Goal: Information Seeking & Learning: Find specific fact

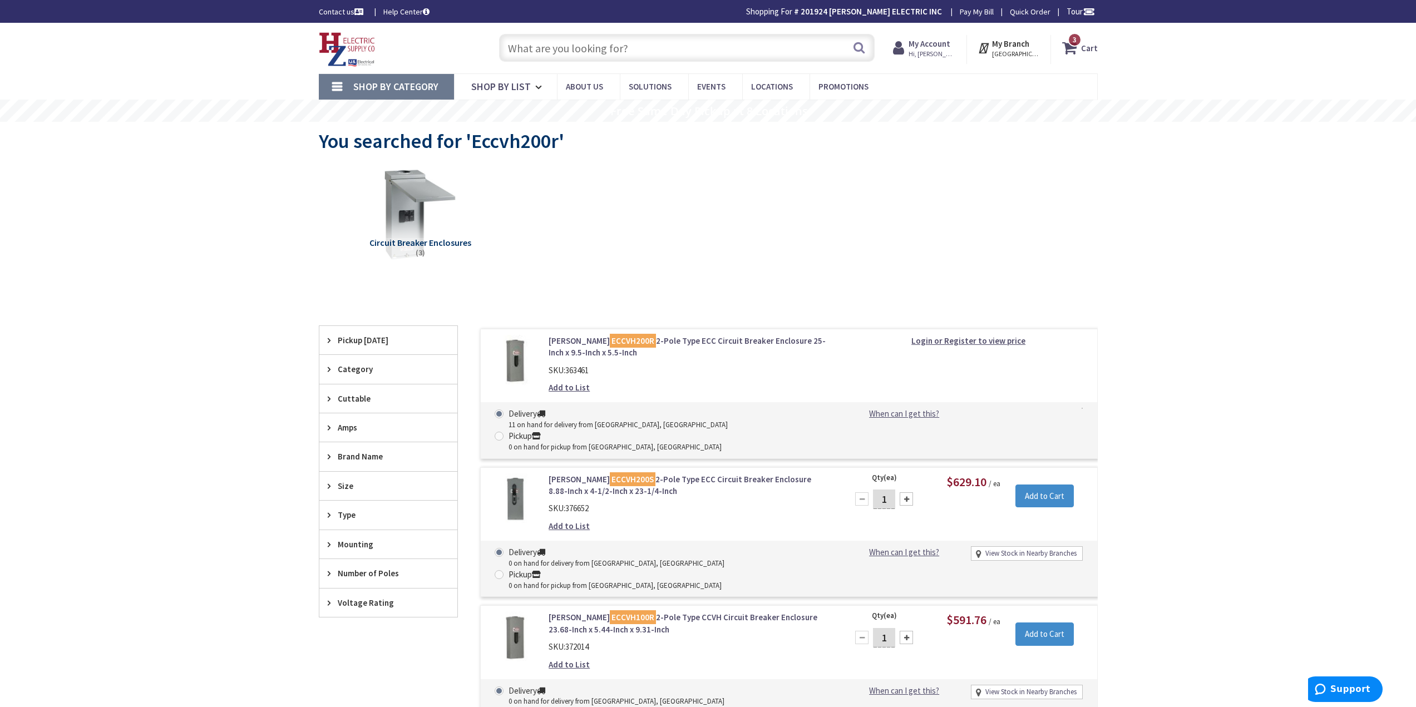
click at [601, 50] on input "text" at bounding box center [686, 48] width 375 height 28
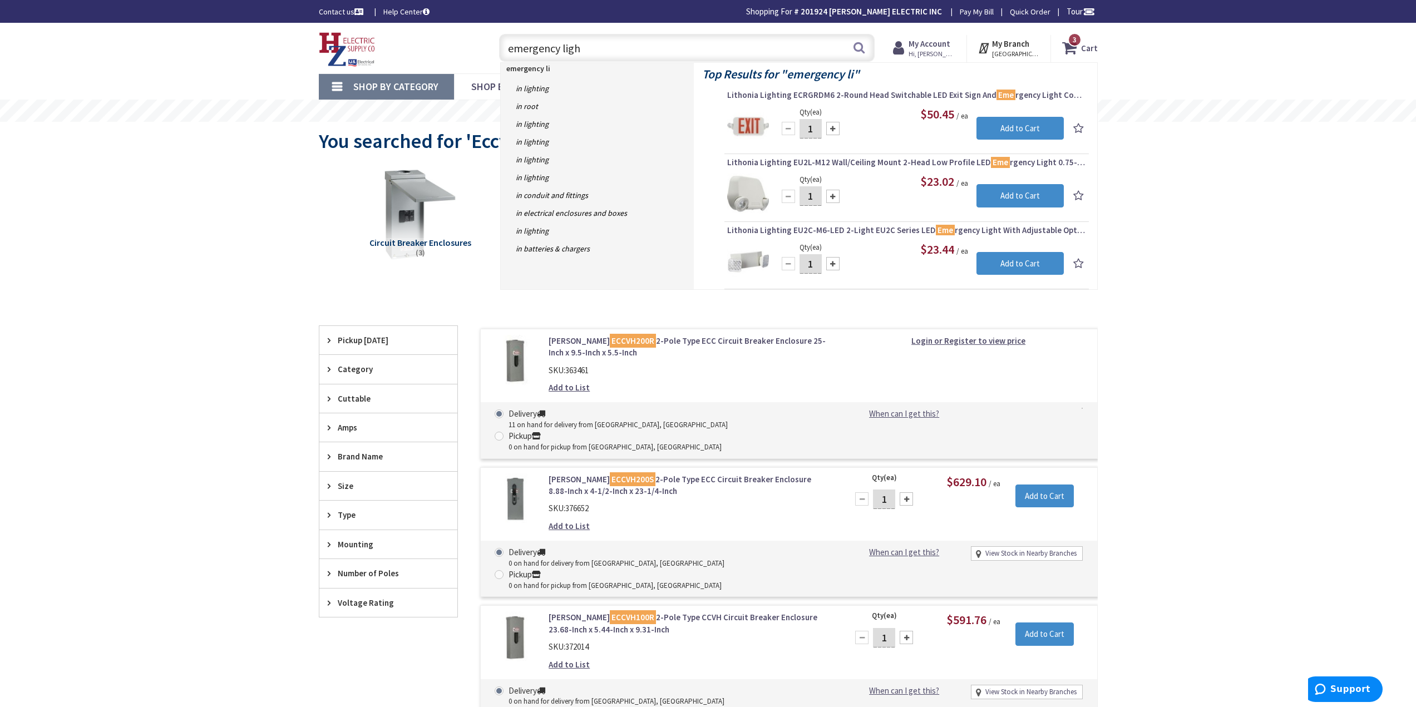
type input "emergency light"
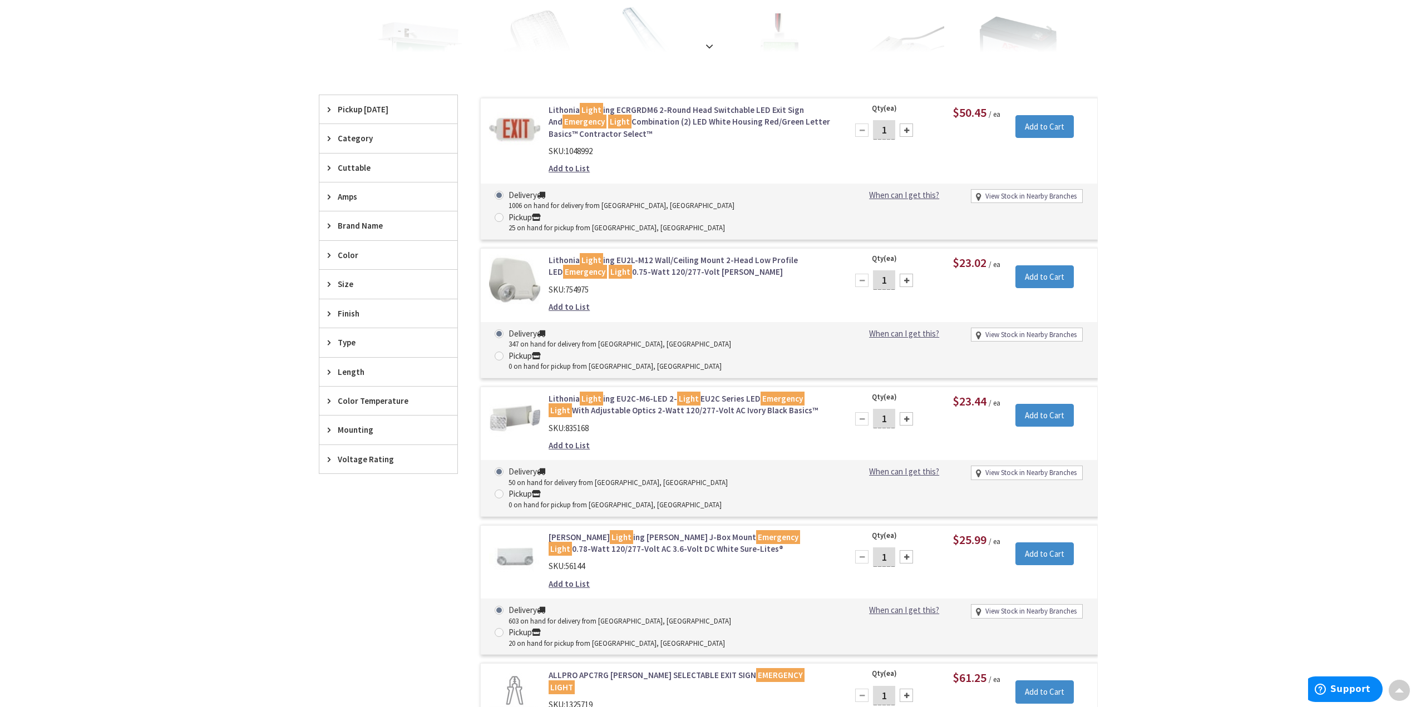
scroll to position [280, 0]
click at [654, 393] on link "Lithonia Light ing EU2C-M6-LED 2- Light EU2C Series LED Emergency Light With Ad…" at bounding box center [689, 405] width 283 height 24
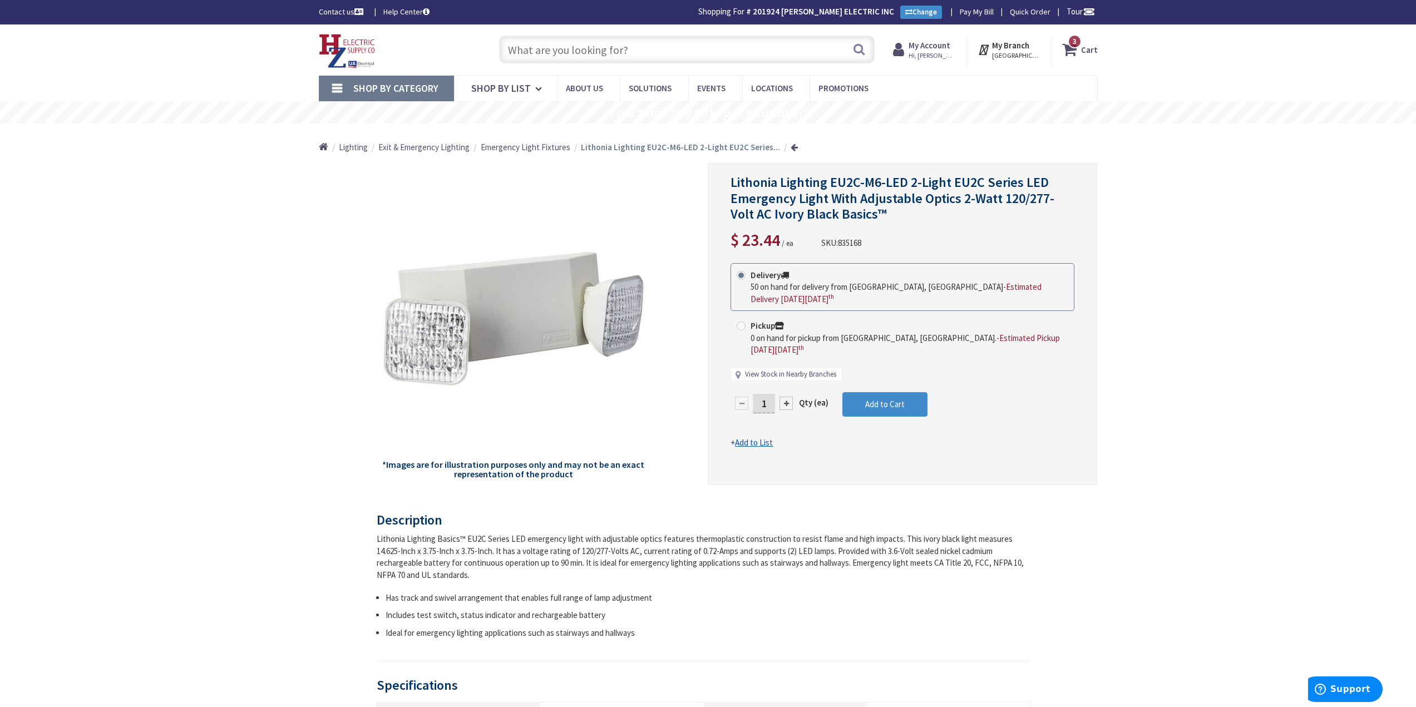
click at [783, 369] on link "View Stock in Nearby Branches" at bounding box center [790, 374] width 91 height 11
select select "data-availability"
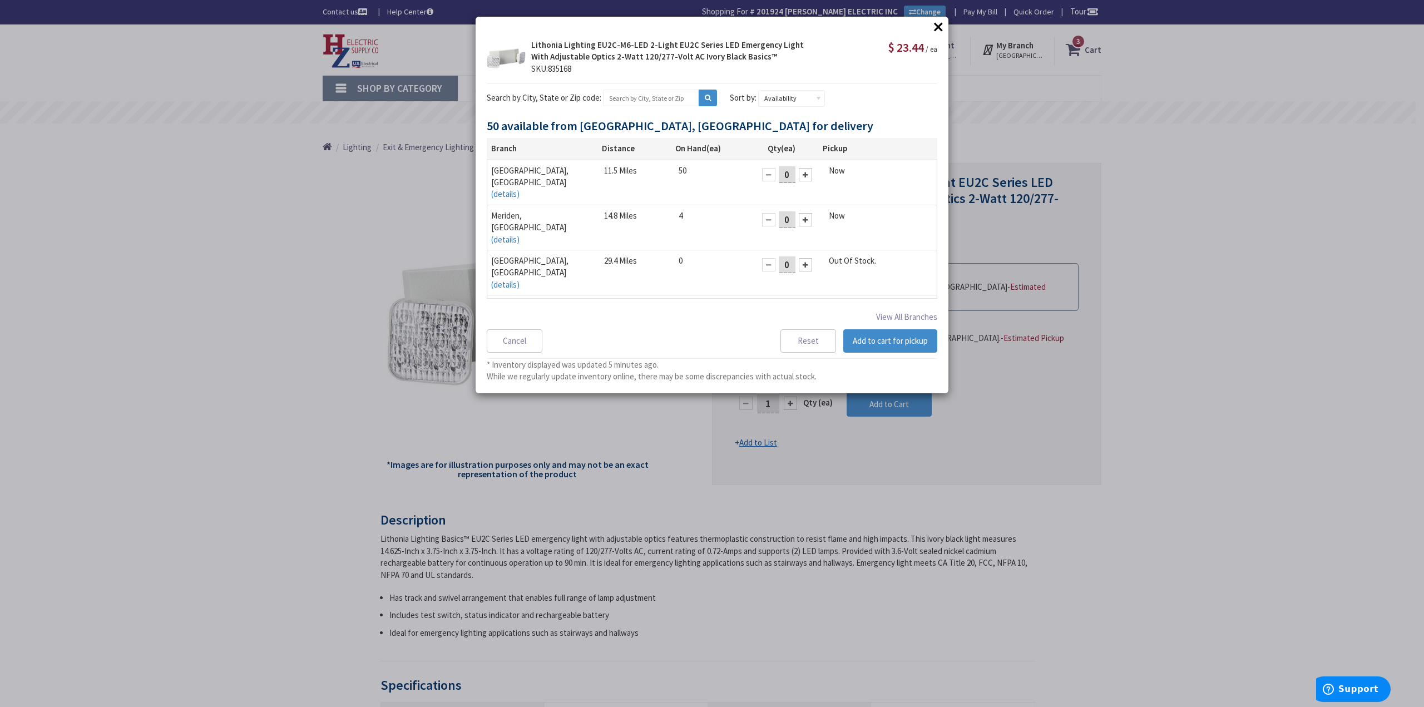
click at [1196, 315] on div "× × Lithonia Lighting EU2C-M6-LED 2-Light EU2C Series LED Emergency Light With …" at bounding box center [712, 353] width 1424 height 707
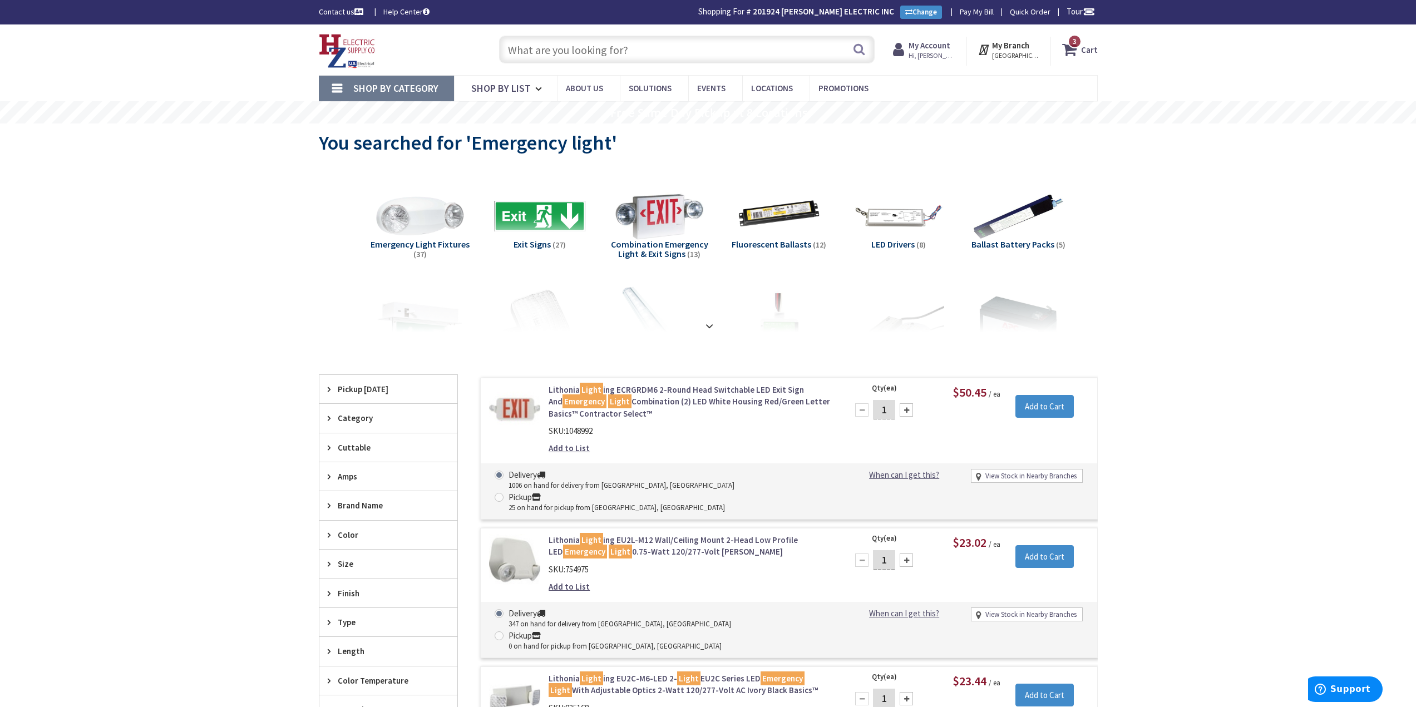
click at [587, 46] on input "text" at bounding box center [686, 50] width 375 height 28
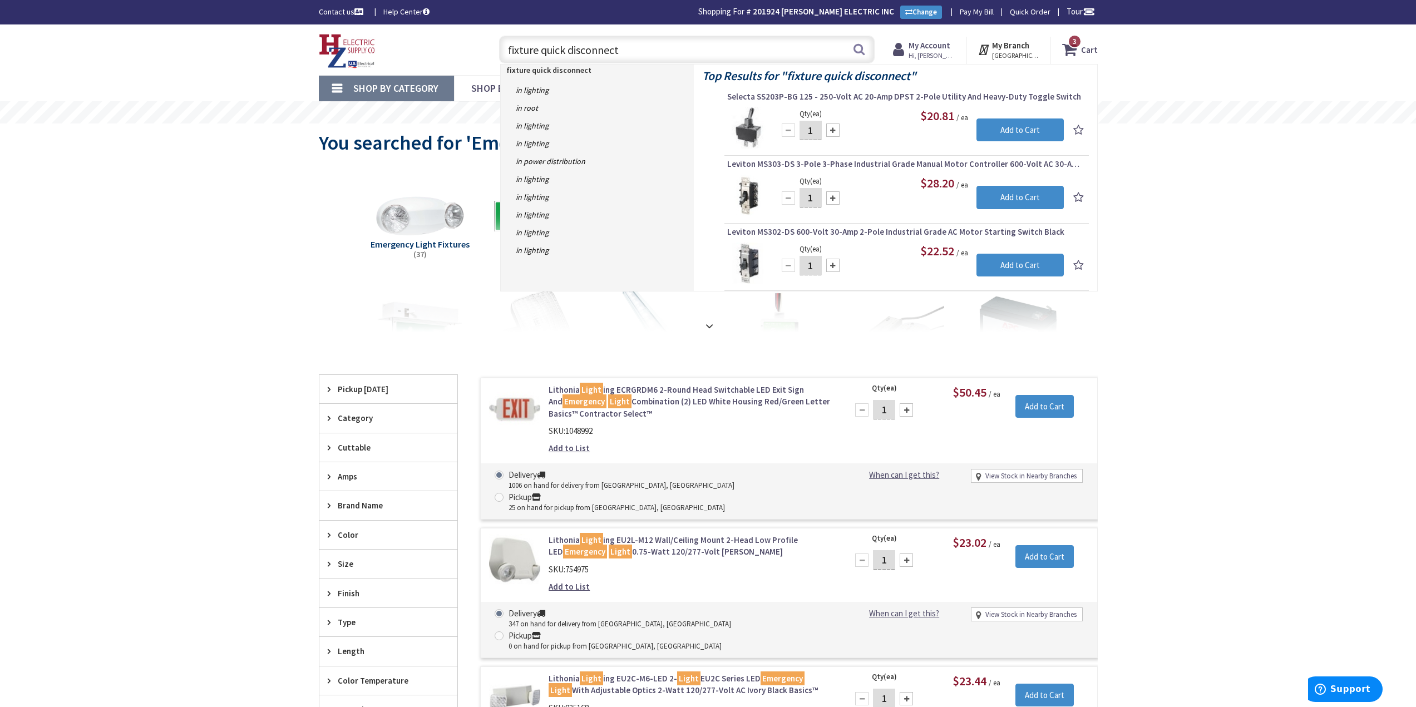
drag, startPoint x: 733, startPoint y: 55, endPoint x: 376, endPoint y: 40, distance: 356.8
click at [376, 40] on div "Toggle Nav fixture quick disconnect fixture quick disconnect Search 3 3 3 items…" at bounding box center [707, 49] width 795 height 37
type input "30-372"
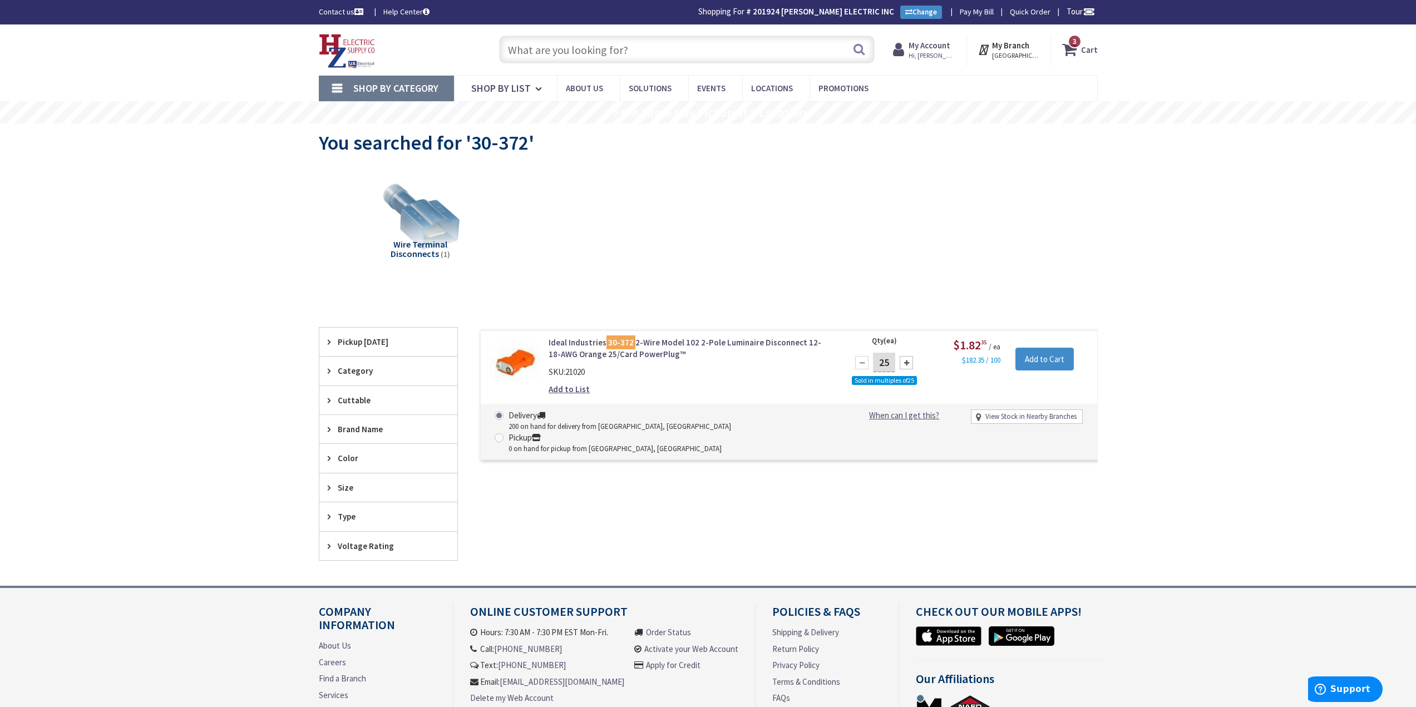
drag, startPoint x: 1073, startPoint y: 475, endPoint x: 1065, endPoint y: 475, distance: 8.9
